Goal: Find specific page/section: Find specific page/section

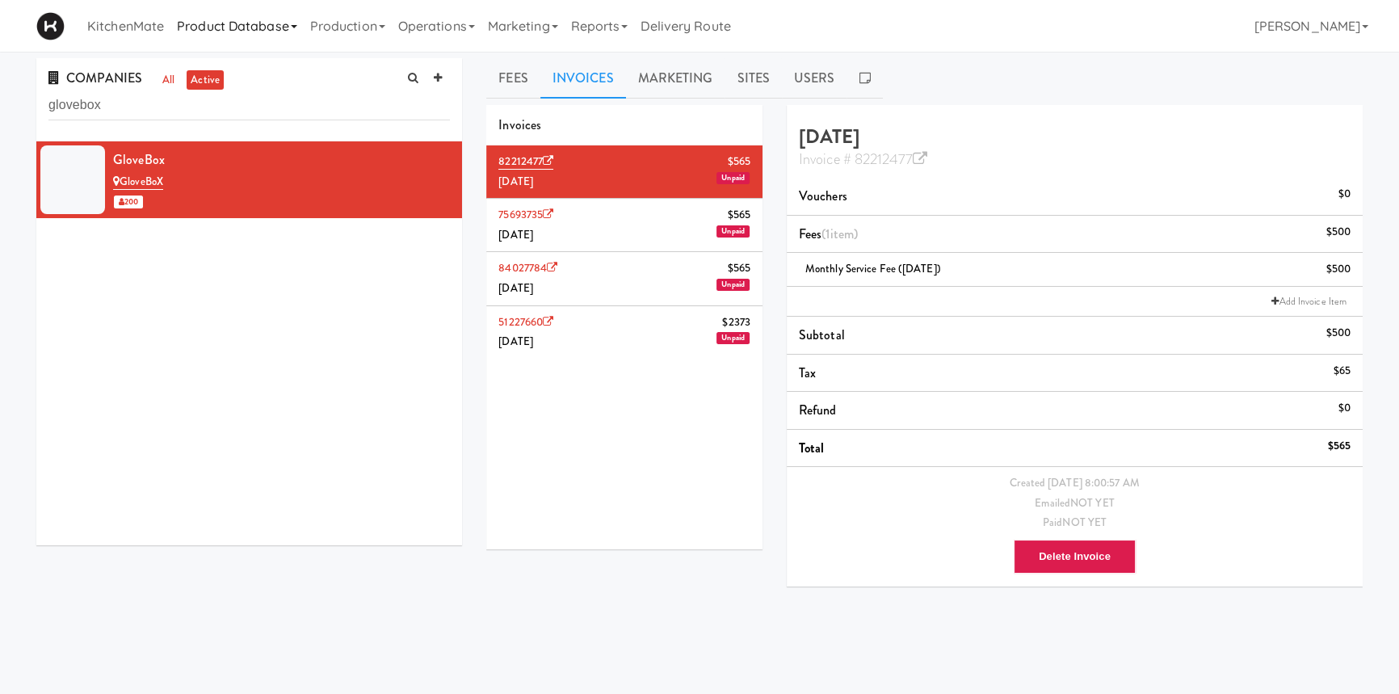
click at [251, 29] on link "Product Database" at bounding box center [236, 26] width 133 height 52
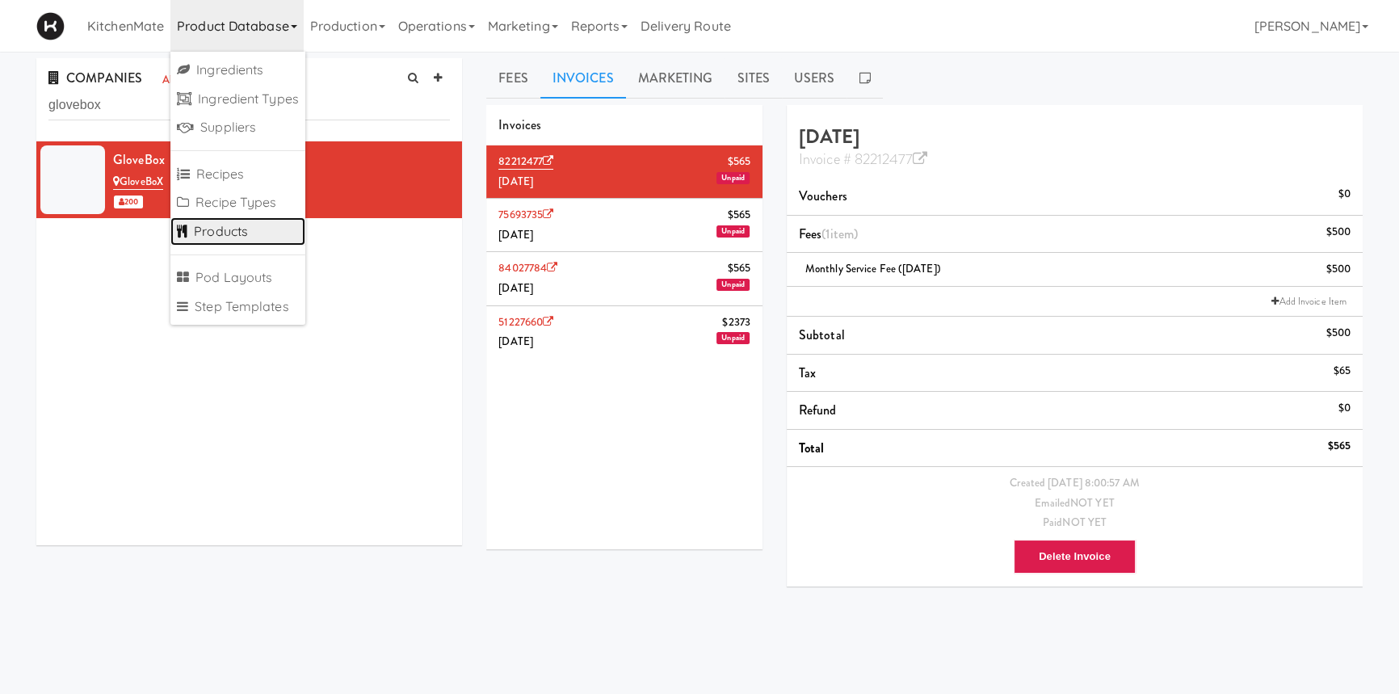
click at [228, 233] on link "Products" at bounding box center [237, 231] width 135 height 29
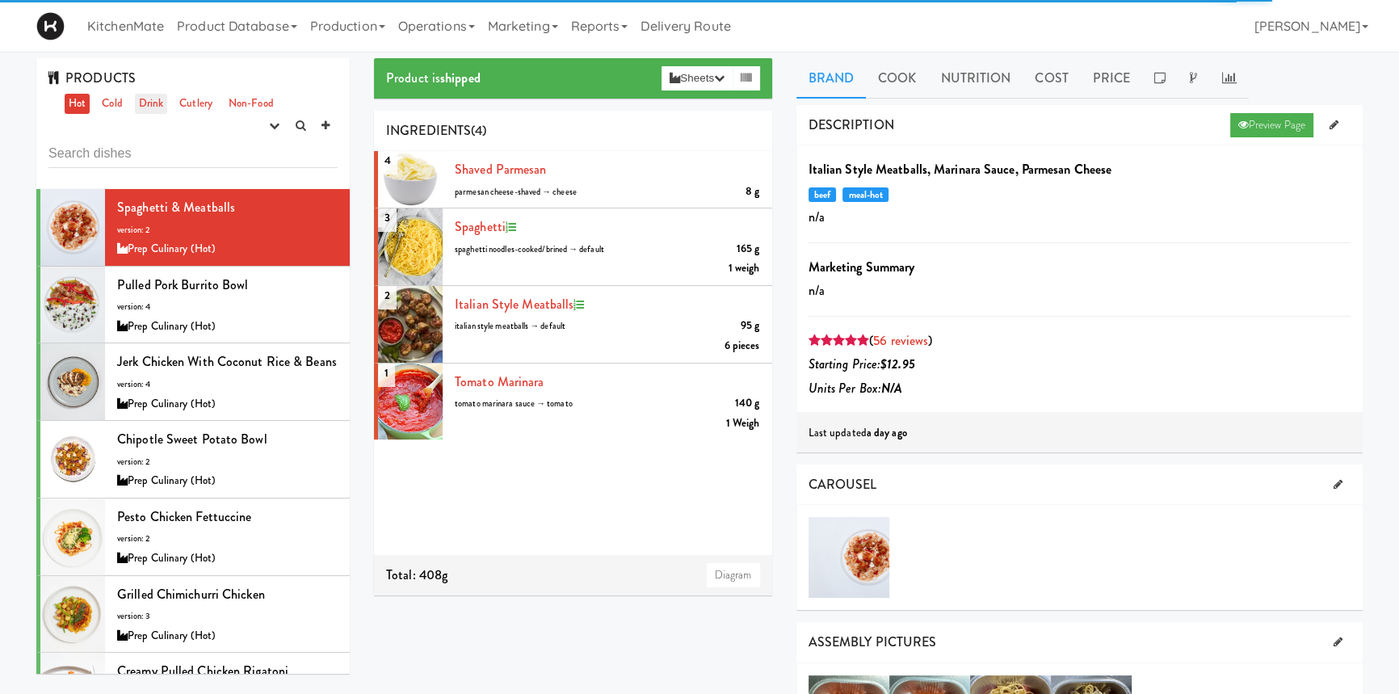
click at [150, 96] on link "Drink" at bounding box center [151, 104] width 33 height 20
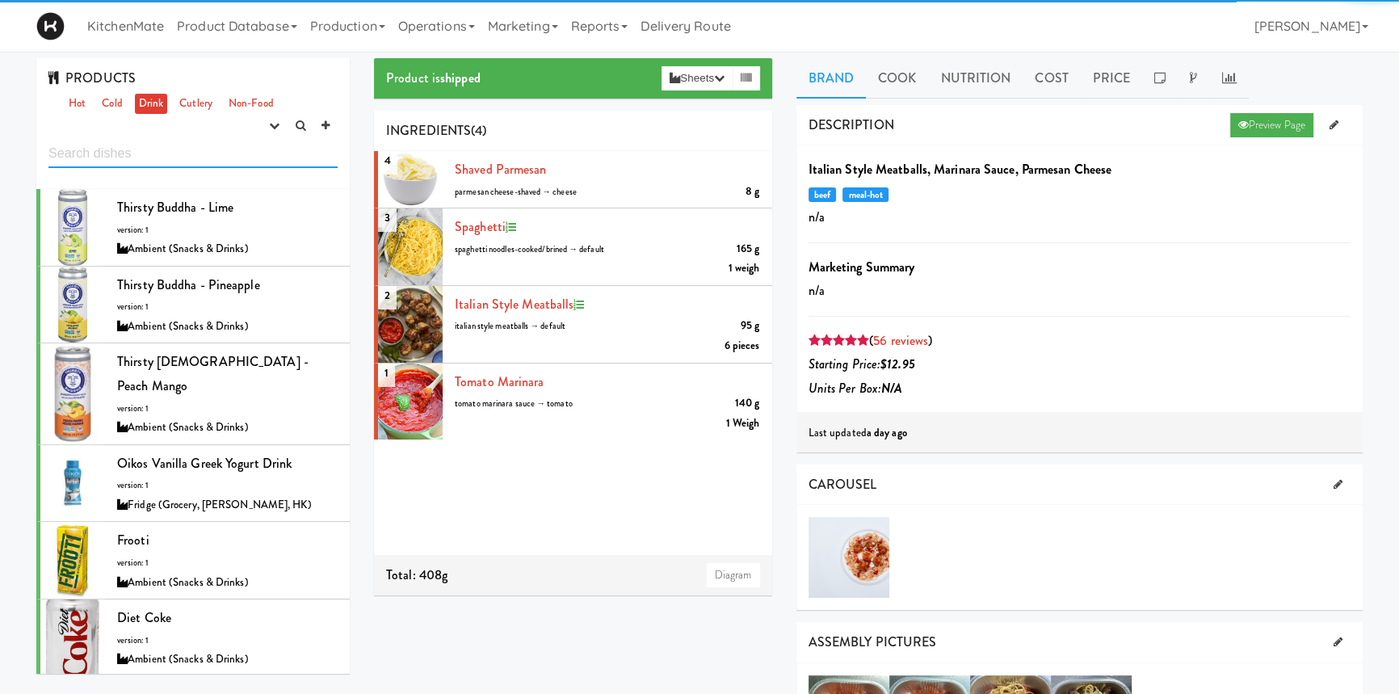
click at [153, 151] on input "text" at bounding box center [192, 153] width 289 height 30
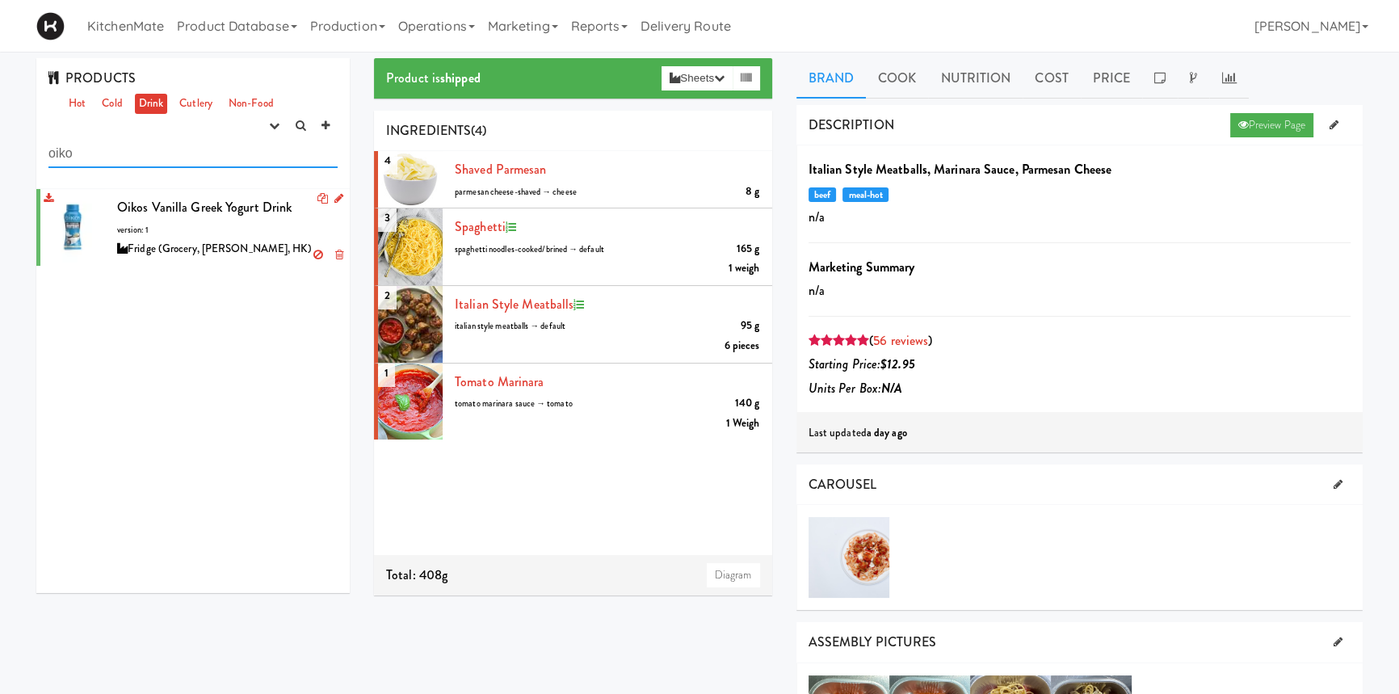
type input "oiko"
click at [187, 236] on div "Oikos Vanilla Greek Yogurt Drink version: 1 Fridge (Grocery, [PERSON_NAME], HK)" at bounding box center [227, 227] width 221 height 64
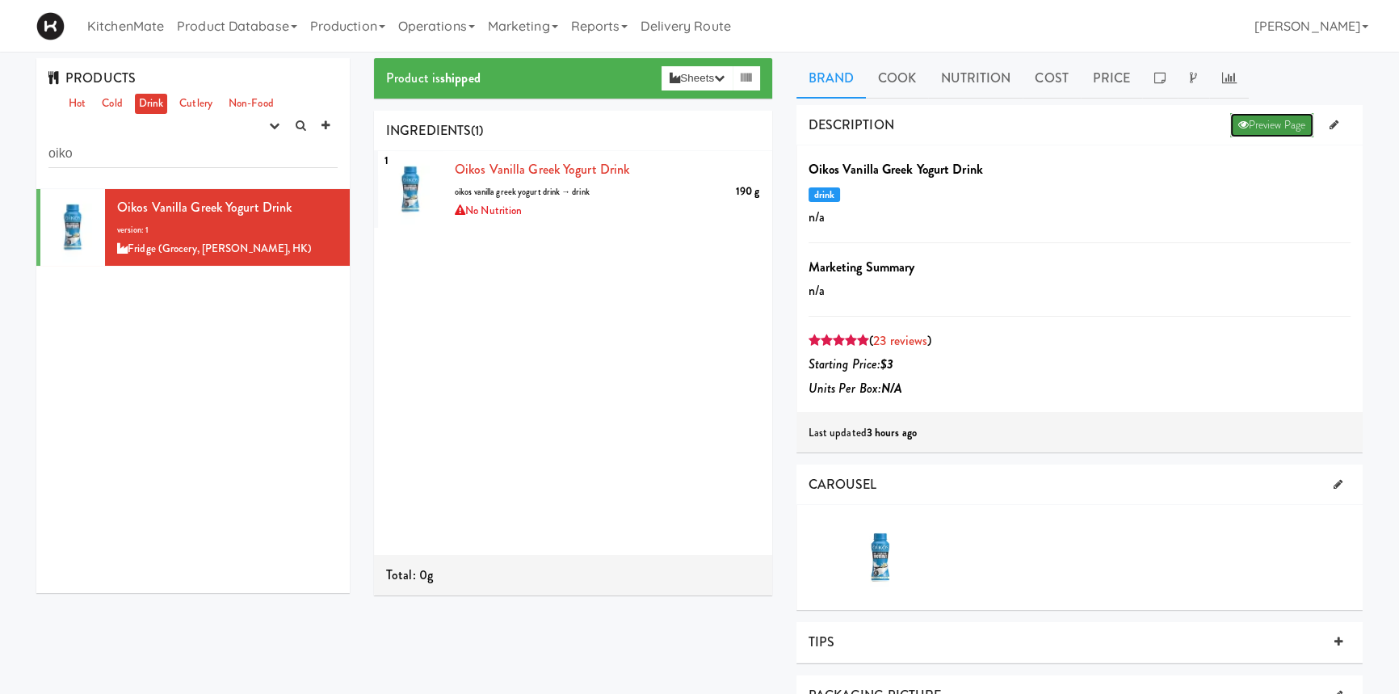
click at [1290, 134] on link "Preview Page" at bounding box center [1271, 125] width 83 height 24
